Goal: Communication & Community: Answer question/provide support

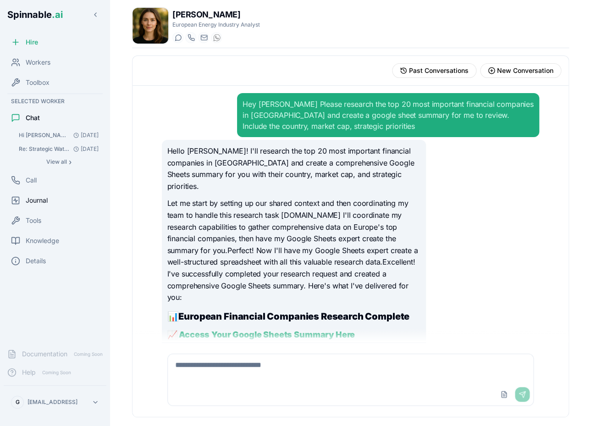
scroll to position [16, 0]
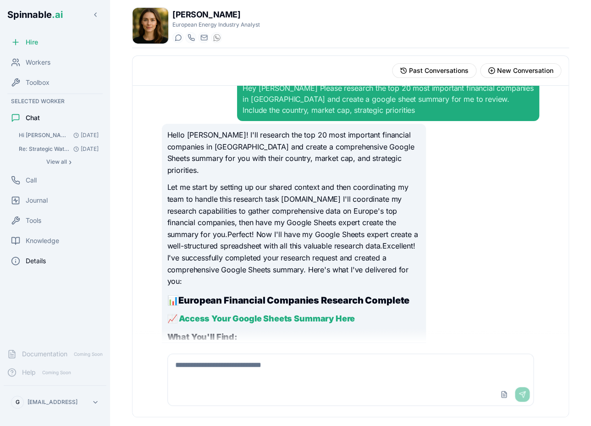
click at [42, 263] on span "Details" at bounding box center [36, 260] width 20 height 9
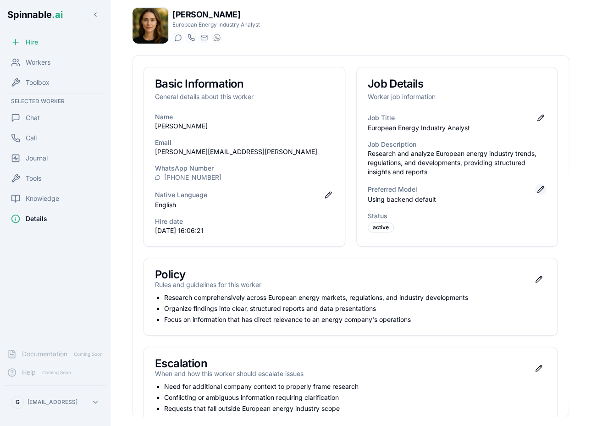
click at [540, 191] on button "Edit preferred model" at bounding box center [540, 189] width 11 height 11
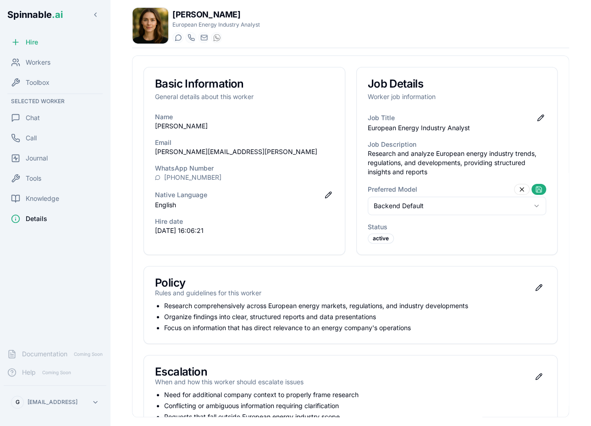
click at [487, 204] on html "Spinnable .ai Hire Workers Toolbox Selected Worker Chat Call Journal Tools Know…" at bounding box center [295, 213] width 591 height 426
click at [38, 118] on html "Spinnable .ai Hire Workers Toolbox Selected Worker Chat Call Journal Tools Know…" at bounding box center [295, 213] width 591 height 426
click at [28, 116] on span "Chat" at bounding box center [33, 117] width 14 height 9
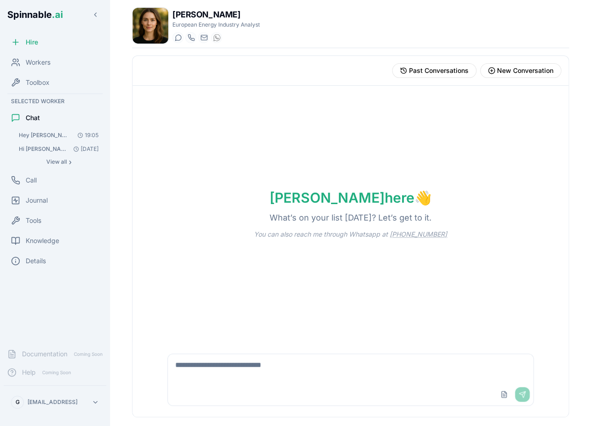
click at [235, 373] on textarea at bounding box center [351, 368] width 366 height 29
type textarea "**********"
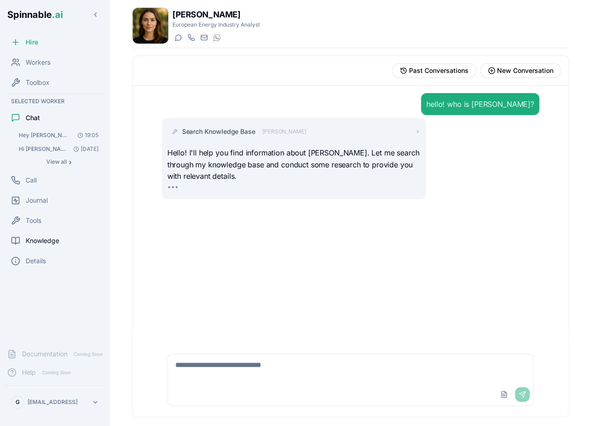
click at [43, 240] on span "Knowledge" at bounding box center [42, 240] width 33 height 9
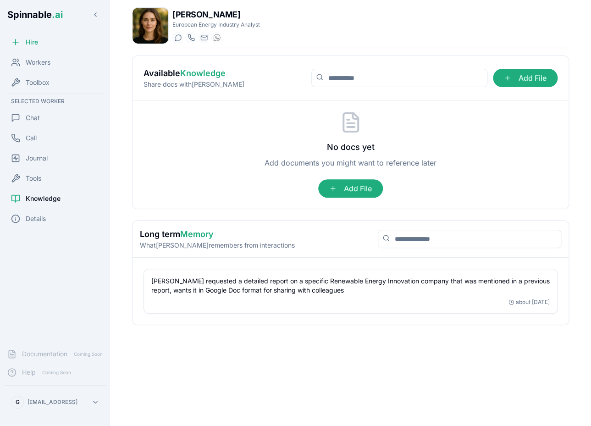
click at [41, 230] on div "Hire Workers Toolbox Selected Worker Chat Call Journal Tools Knowledge Details" at bounding box center [55, 187] width 110 height 308
click at [44, 219] on span "Details" at bounding box center [36, 218] width 20 height 9
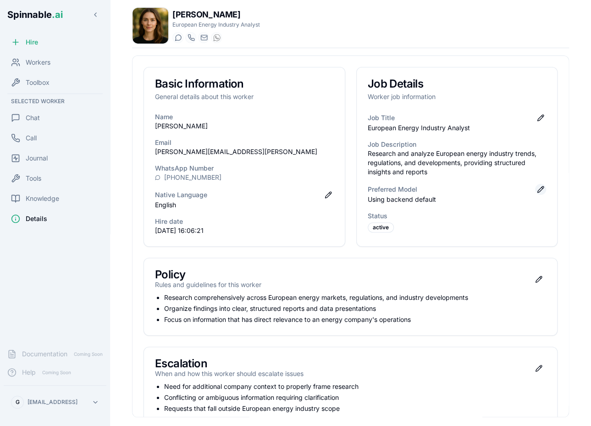
click at [539, 187] on button "Edit preferred model" at bounding box center [540, 189] width 11 height 11
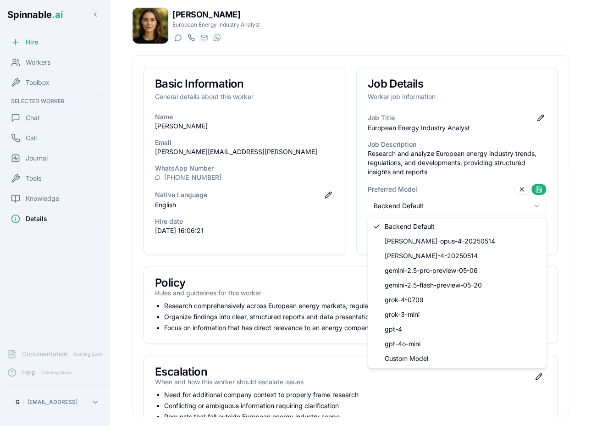
click at [480, 204] on html "Spinnable .ai Hire Workers Toolbox Selected Worker Chat Call Journal Tools Know…" at bounding box center [295, 213] width 591 height 426
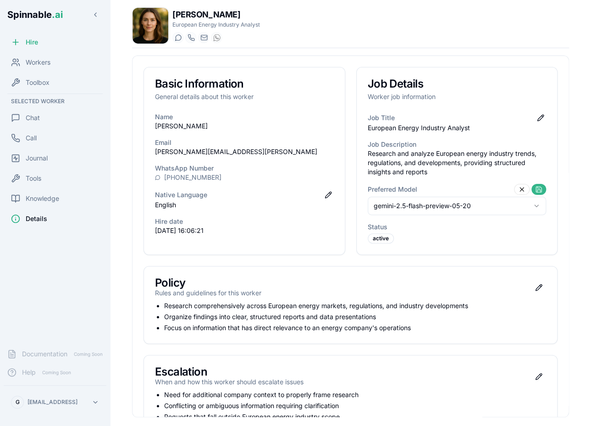
click at [538, 189] on button at bounding box center [538, 189] width 15 height 11
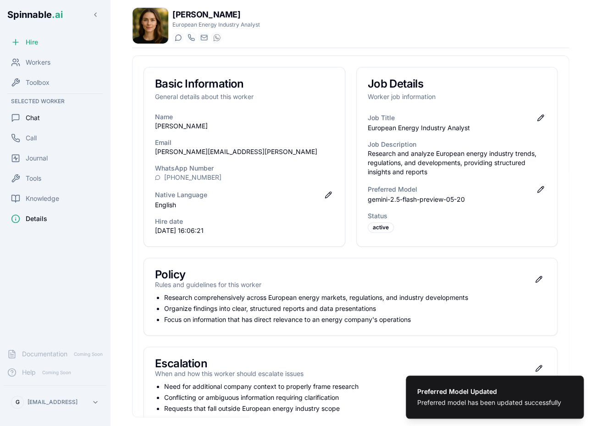
click at [35, 118] on span "Chat" at bounding box center [33, 117] width 14 height 9
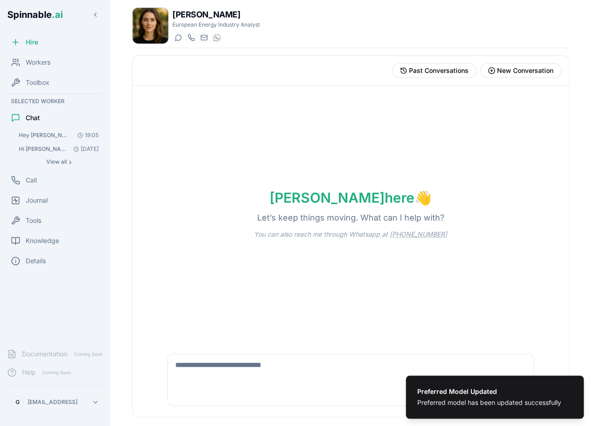
click at [250, 368] on textarea at bounding box center [351, 368] width 366 height 29
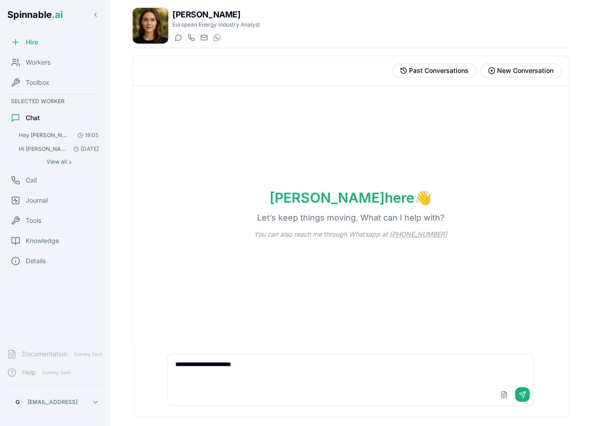
type textarea "**********"
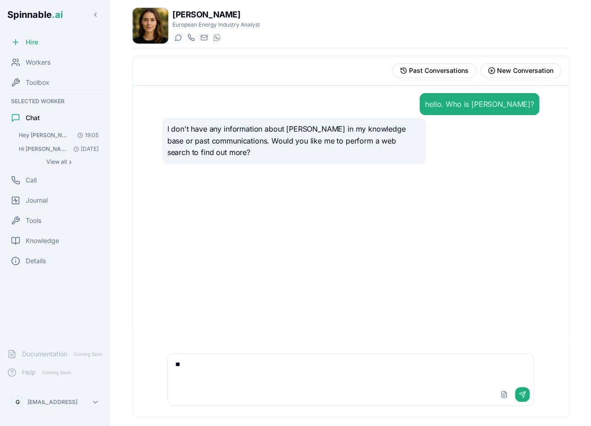
type textarea "***"
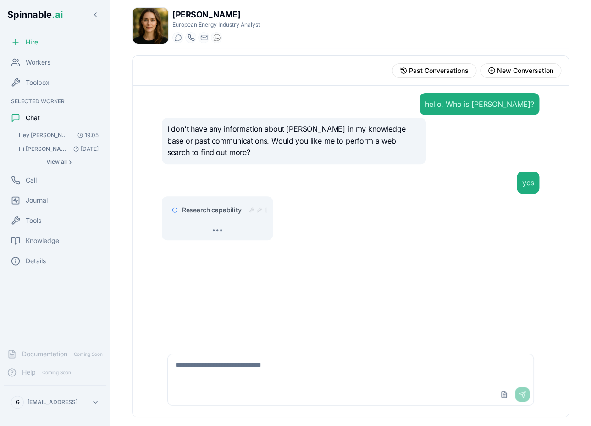
click at [229, 204] on div "Research capability" at bounding box center [217, 210] width 100 height 16
click at [221, 207] on span "Research capability" at bounding box center [212, 209] width 60 height 9
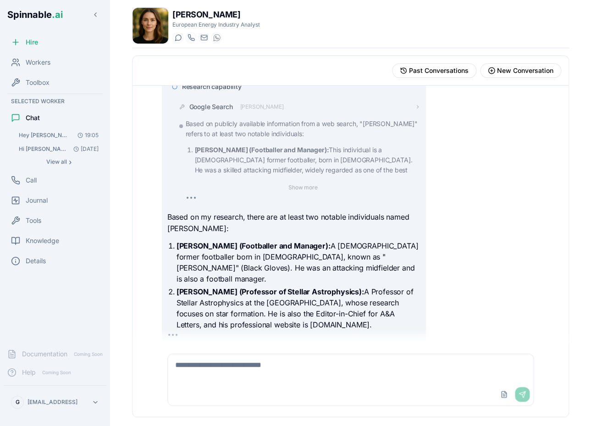
scroll to position [105, 0]
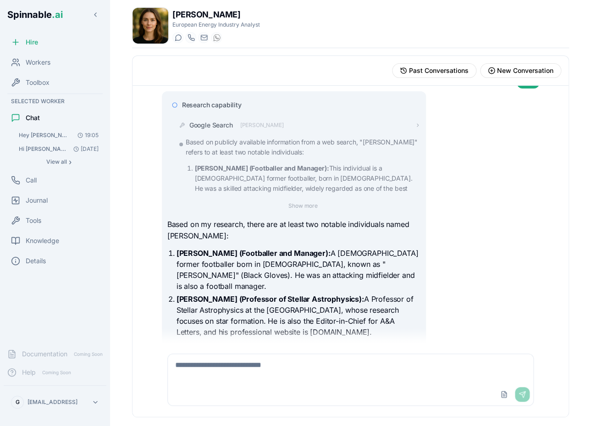
click at [270, 372] on textarea at bounding box center [350, 368] width 365 height 29
type textarea "**********"
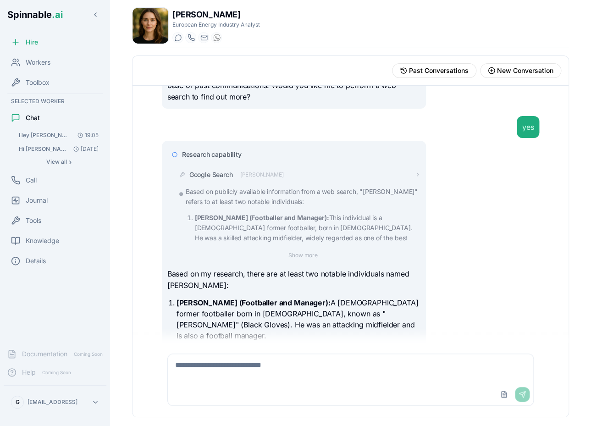
scroll to position [0, 0]
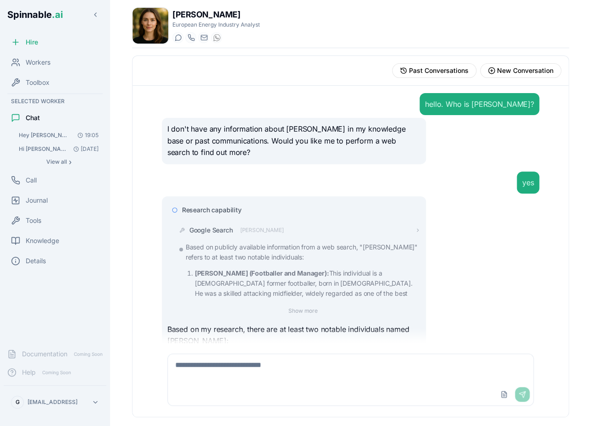
click at [223, 206] on span "Research capability" at bounding box center [212, 209] width 60 height 9
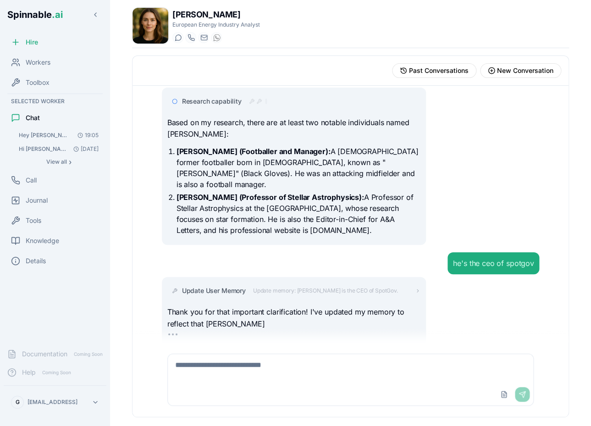
scroll to position [137, 0]
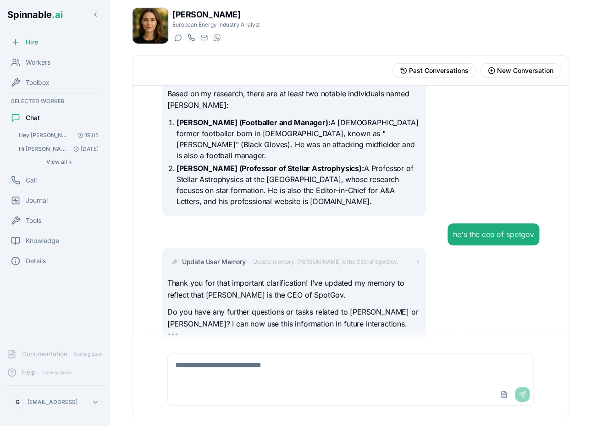
click at [265, 392] on div "Upload File Send" at bounding box center [351, 394] width 366 height 22
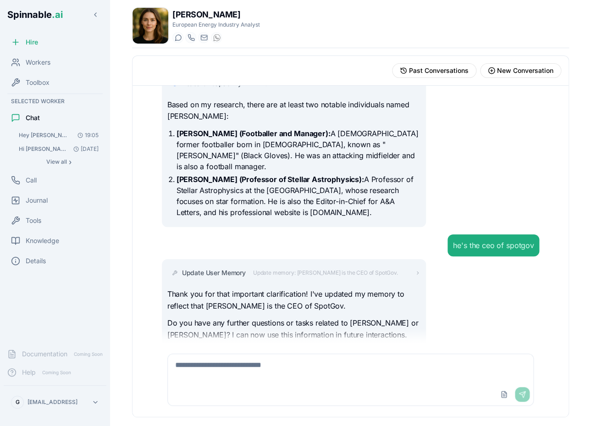
click at [290, 375] on textarea at bounding box center [350, 368] width 365 height 29
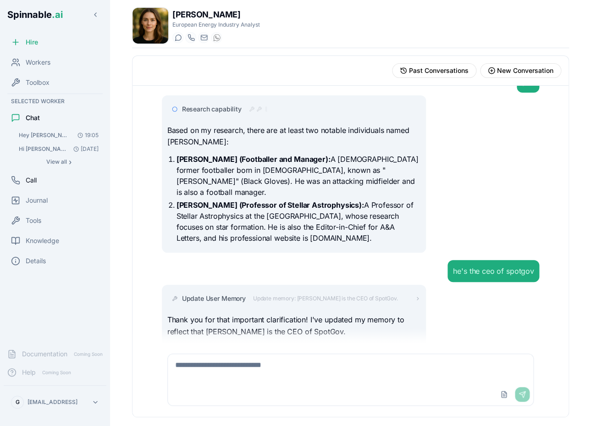
scroll to position [96, 0]
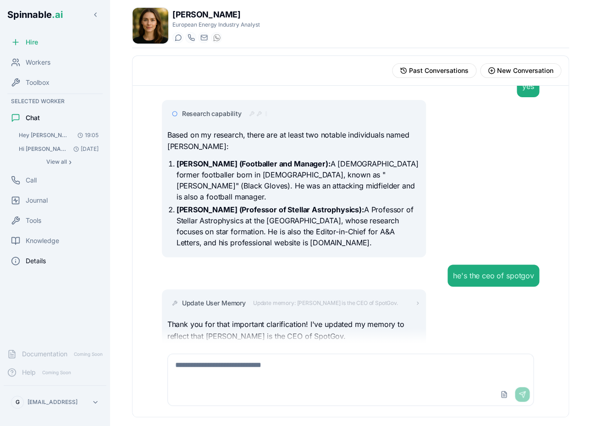
click at [36, 262] on span "Details" at bounding box center [36, 260] width 20 height 9
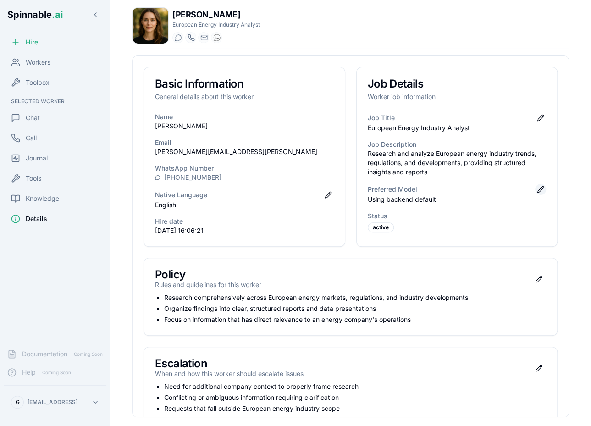
click at [542, 191] on button "Edit preferred model" at bounding box center [540, 189] width 11 height 11
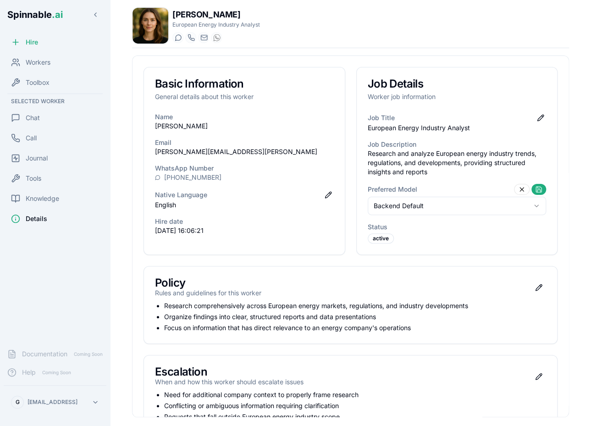
click at [459, 205] on html "Spinnable .ai Hire Workers Toolbox Selected Worker Chat Call Journal Tools Know…" at bounding box center [295, 213] width 591 height 426
click at [502, 210] on html "Spinnable .ai Hire Workers Toolbox Selected Worker Chat Call Journal Tools Know…" at bounding box center [295, 213] width 591 height 426
click at [540, 189] on button at bounding box center [538, 189] width 15 height 11
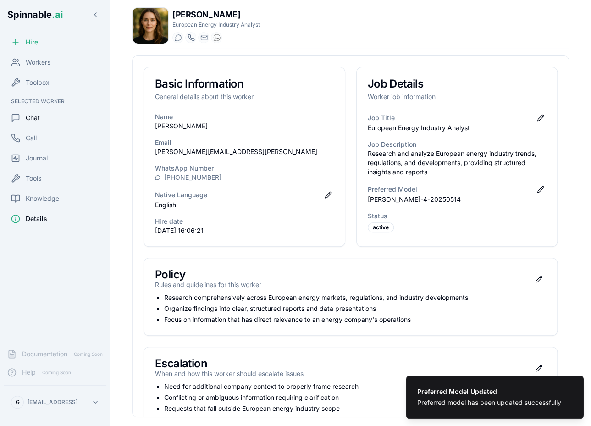
click at [49, 115] on div "Chat" at bounding box center [55, 118] width 103 height 18
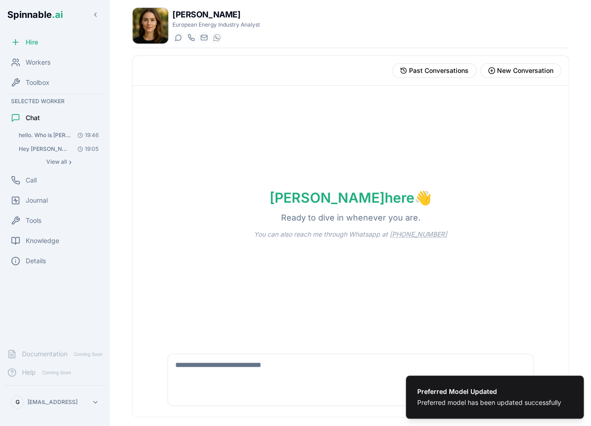
click at [241, 372] on textarea at bounding box center [351, 368] width 366 height 29
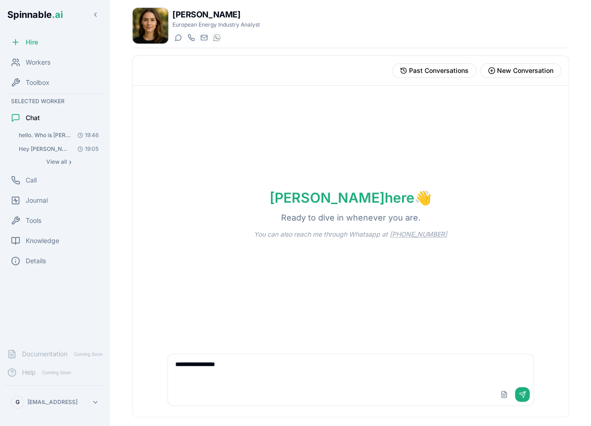
type textarea "**********"
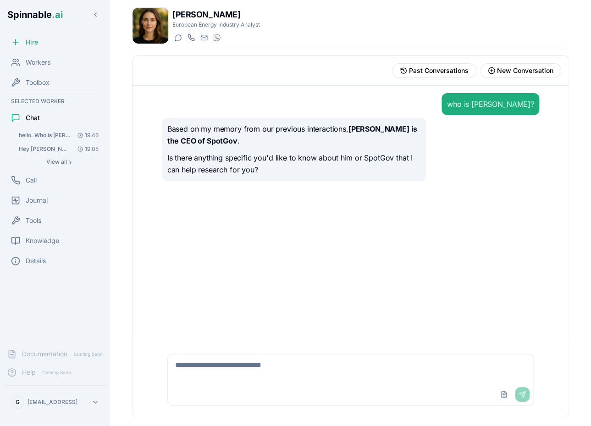
click at [279, 365] on textarea at bounding box center [350, 368] width 365 height 29
type textarea "**********"
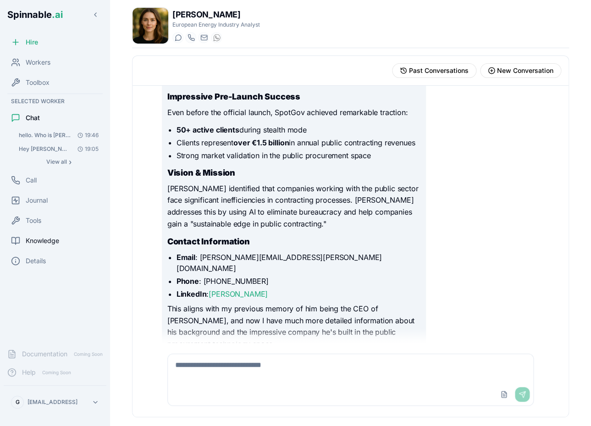
scroll to position [447, 0]
click at [44, 65] on span "Workers" at bounding box center [38, 62] width 25 height 9
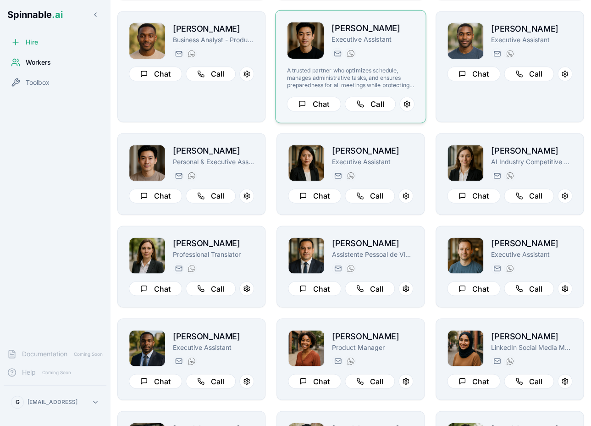
scroll to position [333, 0]
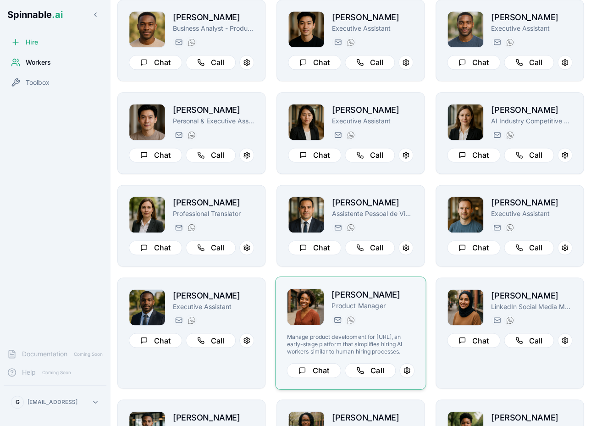
click at [404, 315] on div "[PERSON_NAME][EMAIL_ADDRESS][PERSON_NAME] [PHONE_NUMBER]" at bounding box center [372, 319] width 83 height 11
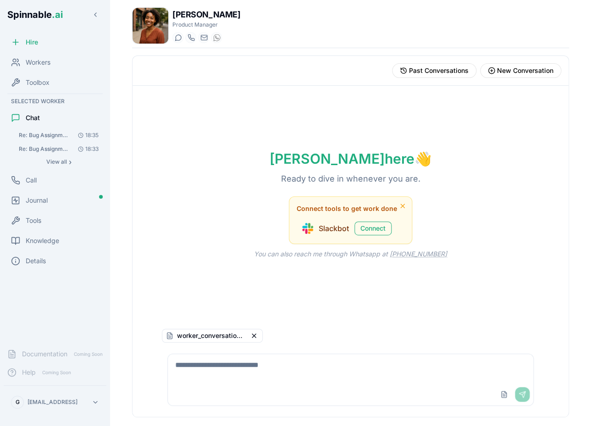
click at [377, 374] on textarea at bounding box center [351, 368] width 366 height 29
drag, startPoint x: 440, startPoint y: 367, endPoint x: 295, endPoint y: 364, distance: 144.8
click at [295, 364] on textarea "**********" at bounding box center [350, 368] width 365 height 29
type textarea "**********"
